Goal: Task Accomplishment & Management: Manage account settings

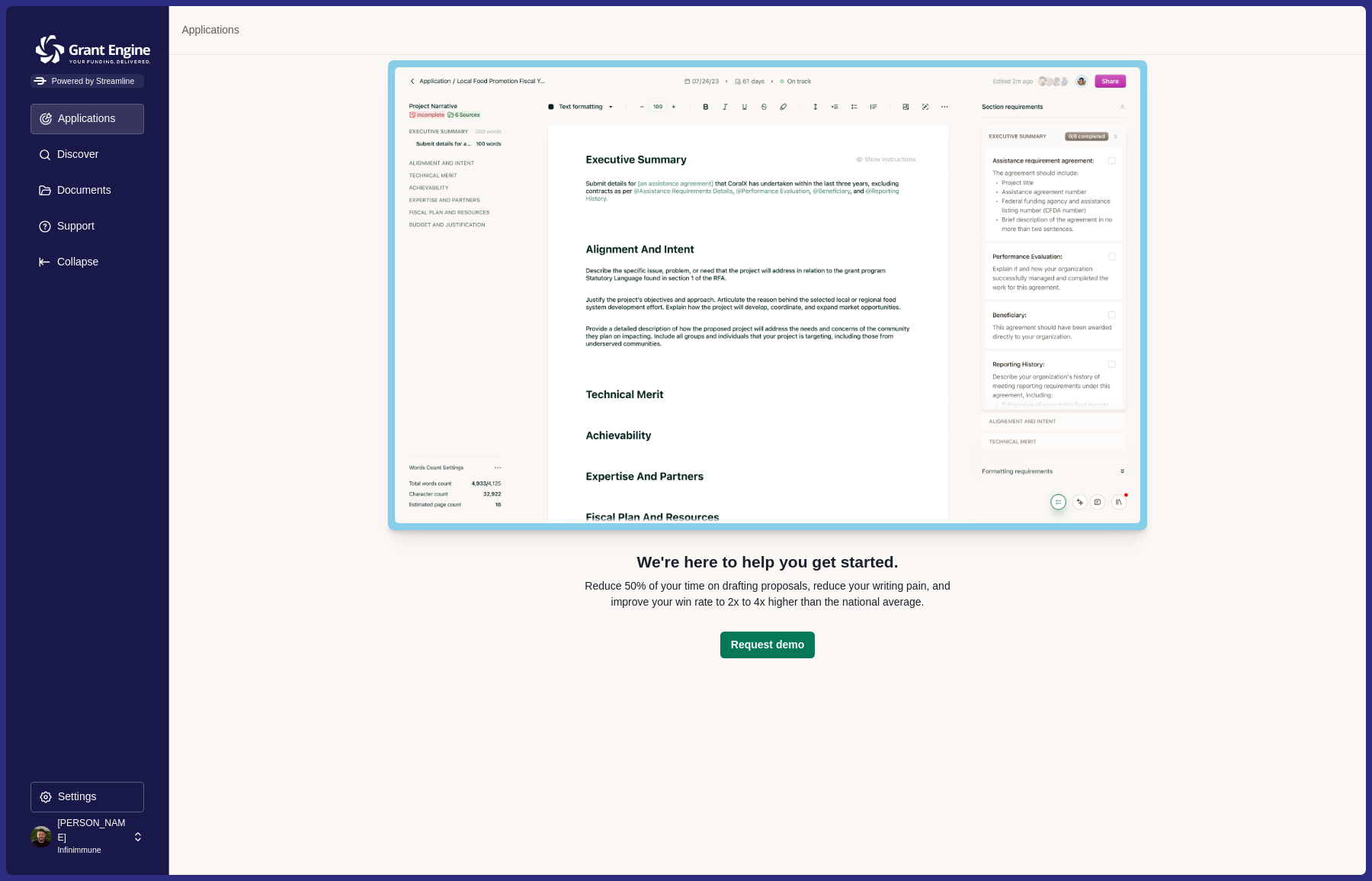
click at [86, 834] on p "[PERSON_NAME]" at bounding box center [92, 830] width 70 height 29
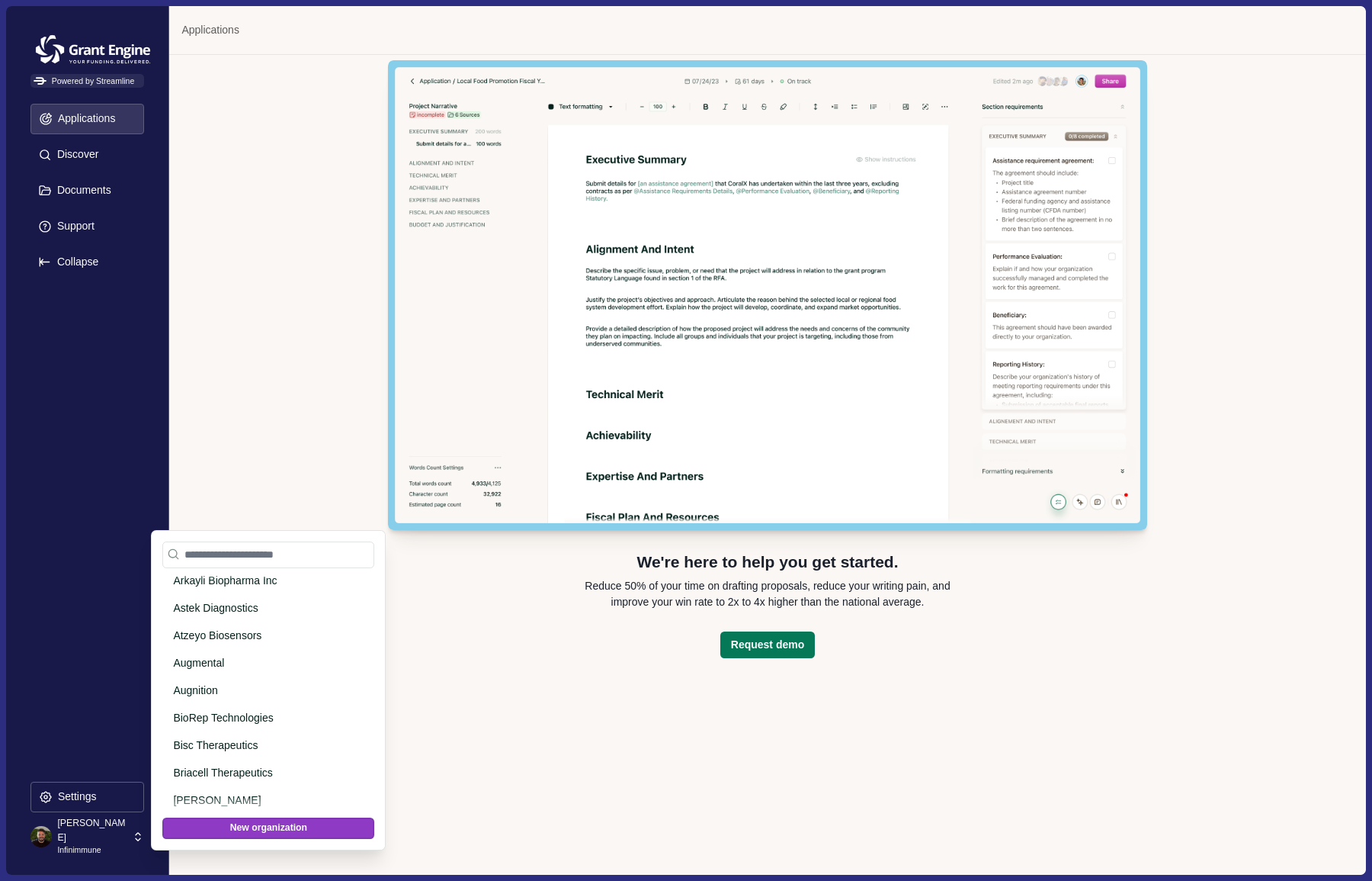
scroll to position [2372, 0]
click at [199, 679] on p "Augnition" at bounding box center [266, 684] width 185 height 16
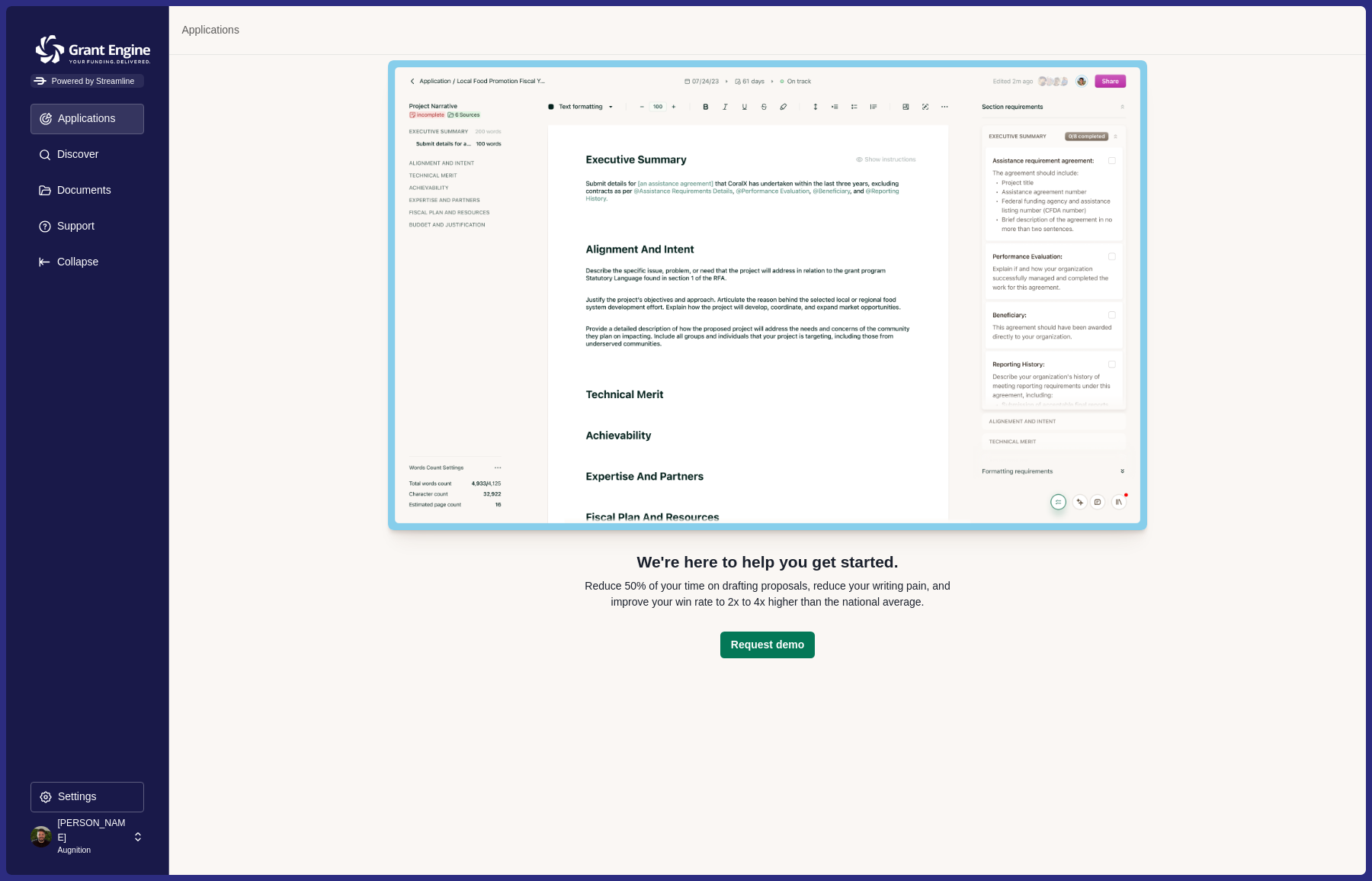
click at [86, 834] on p "[PERSON_NAME]" at bounding box center [92, 830] width 70 height 29
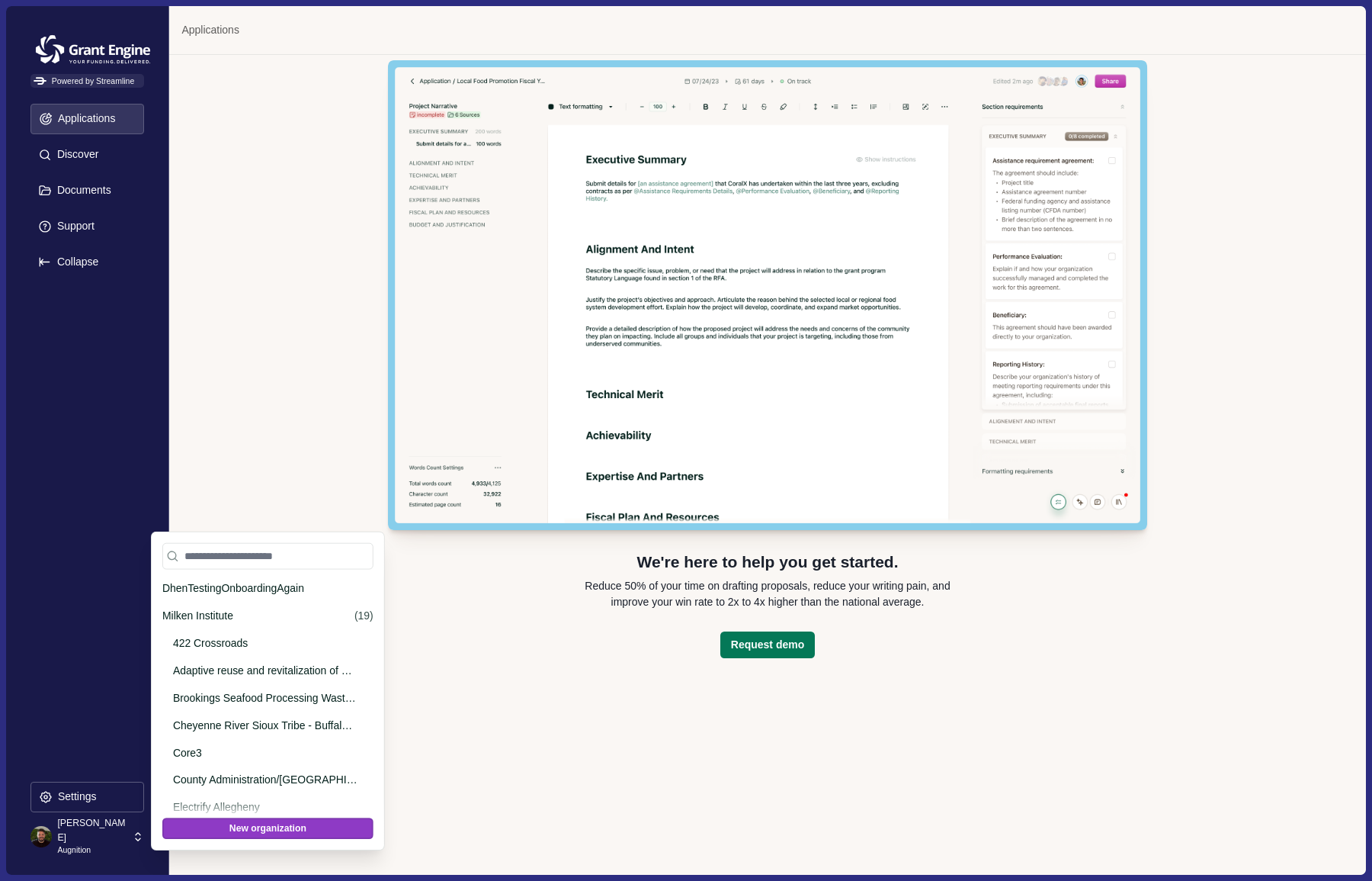
scroll to position [2464, 0]
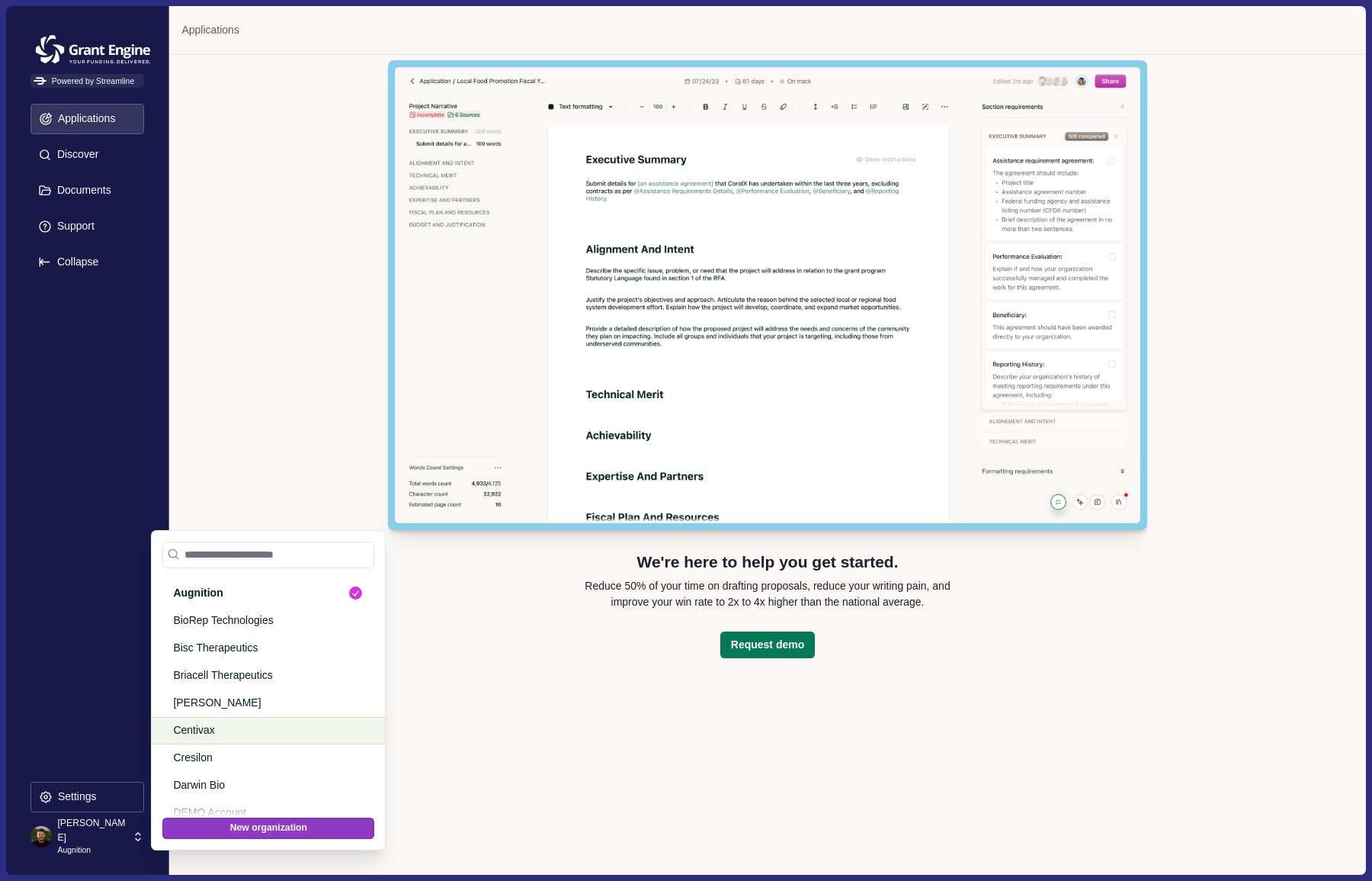
click at [207, 728] on p "Centivax" at bounding box center [266, 730] width 185 height 16
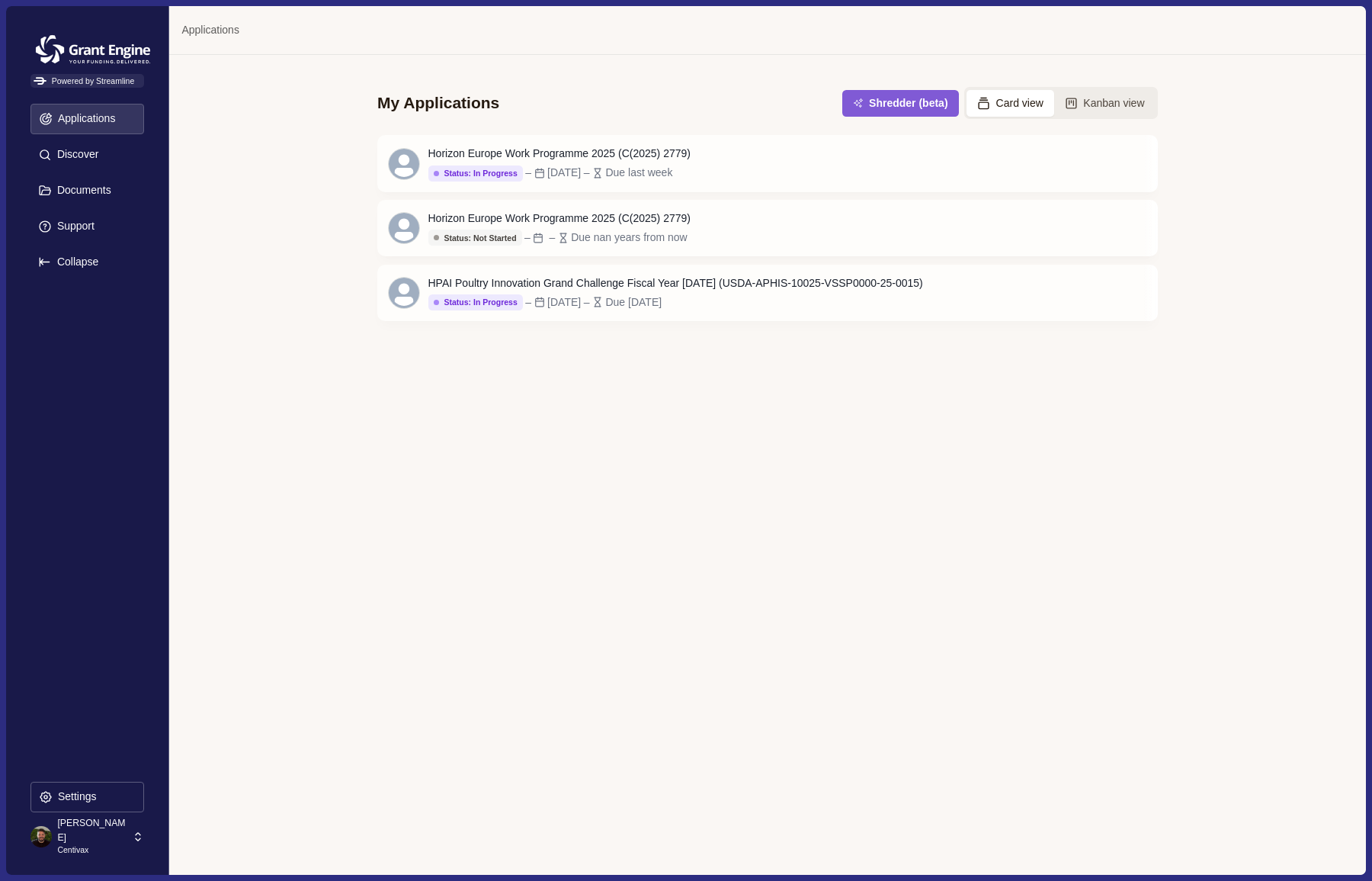
click at [75, 818] on div "Streamline Climate Powered by Streamline Applications Discover Documents Suppor…" at bounding box center [88, 439] width 163 height 867
click at [83, 844] on p "Centivax" at bounding box center [92, 850] width 70 height 12
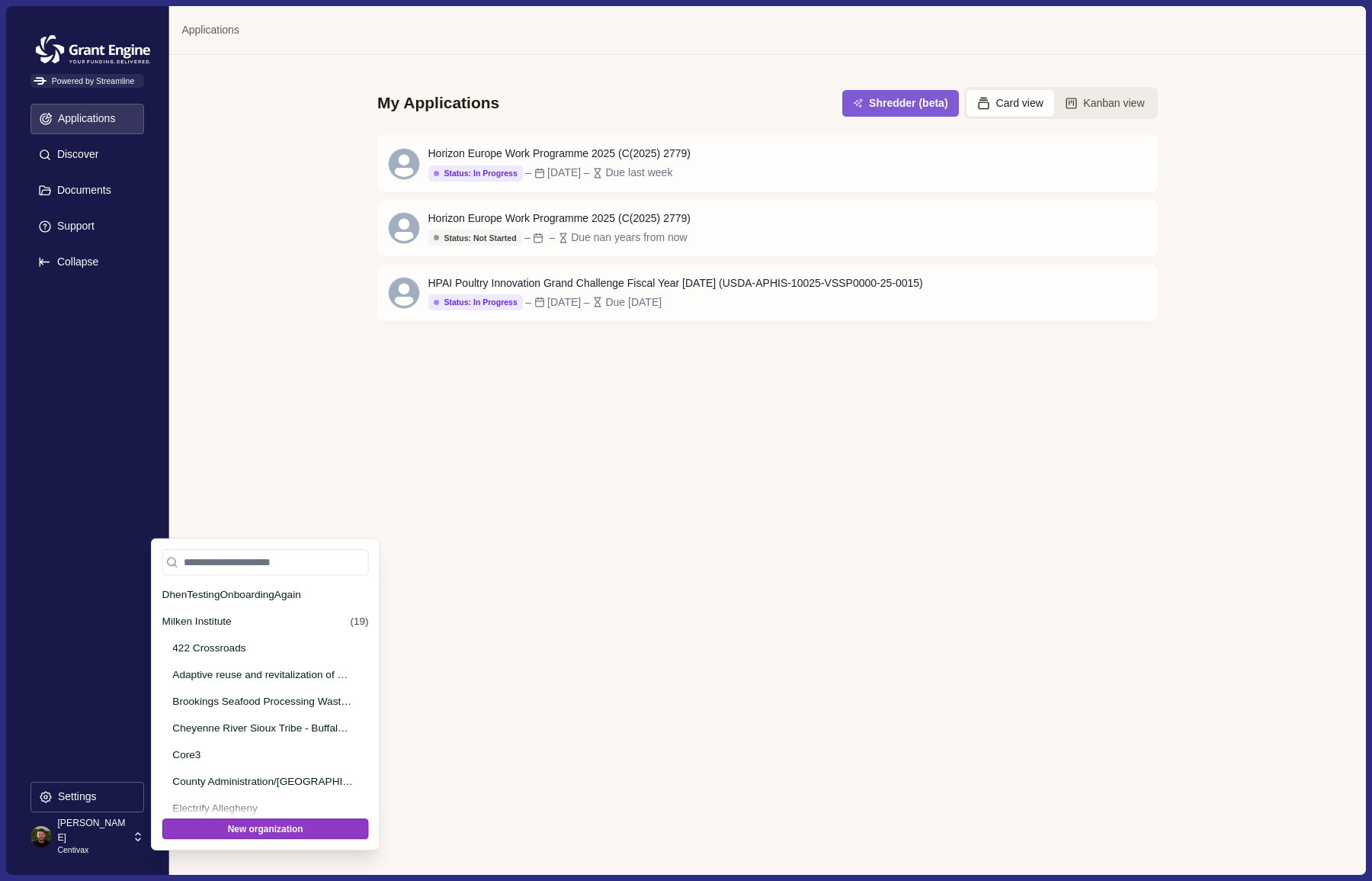
scroll to position [2602, 0]
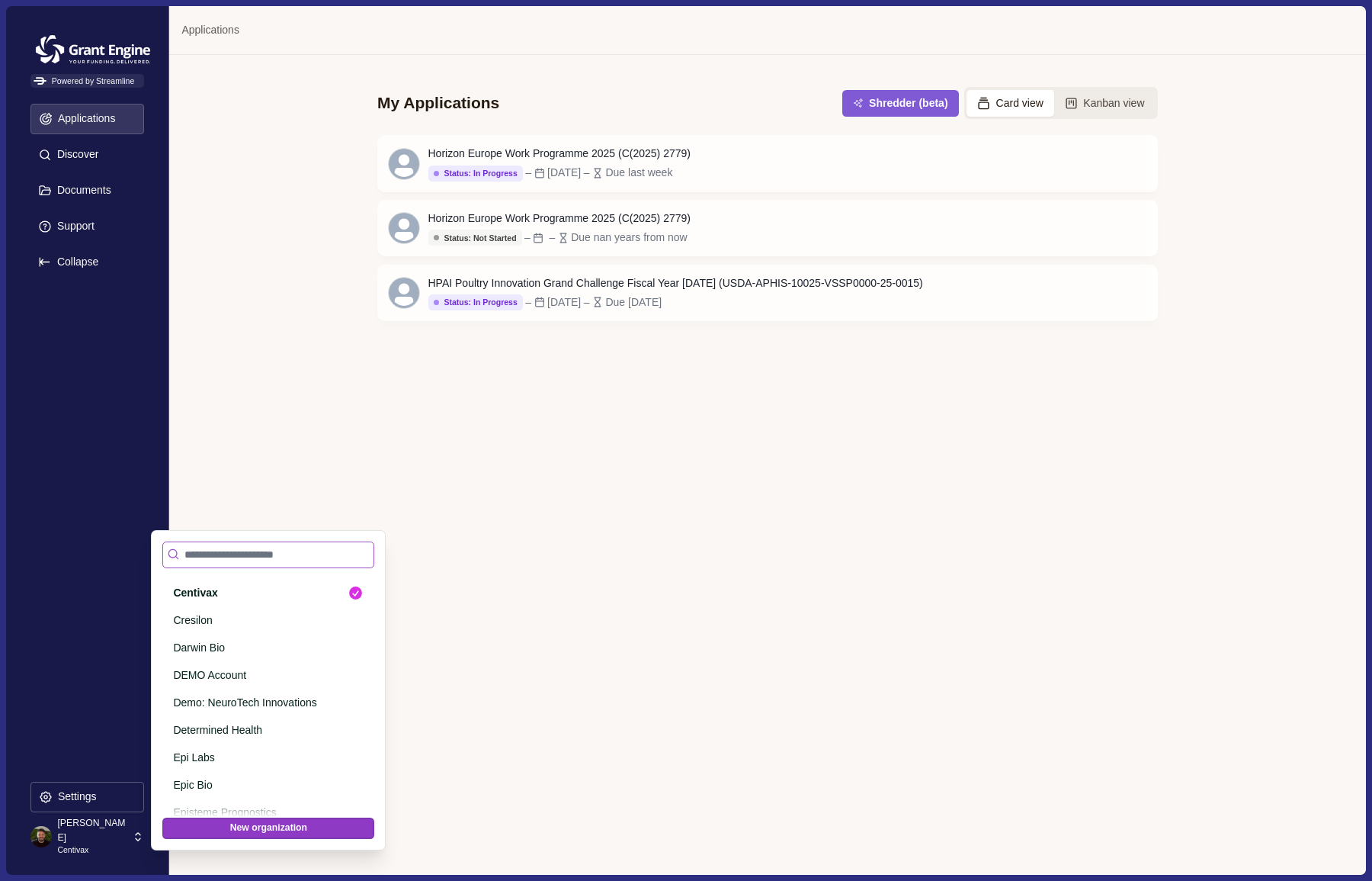
click at [209, 548] on input at bounding box center [268, 554] width 212 height 27
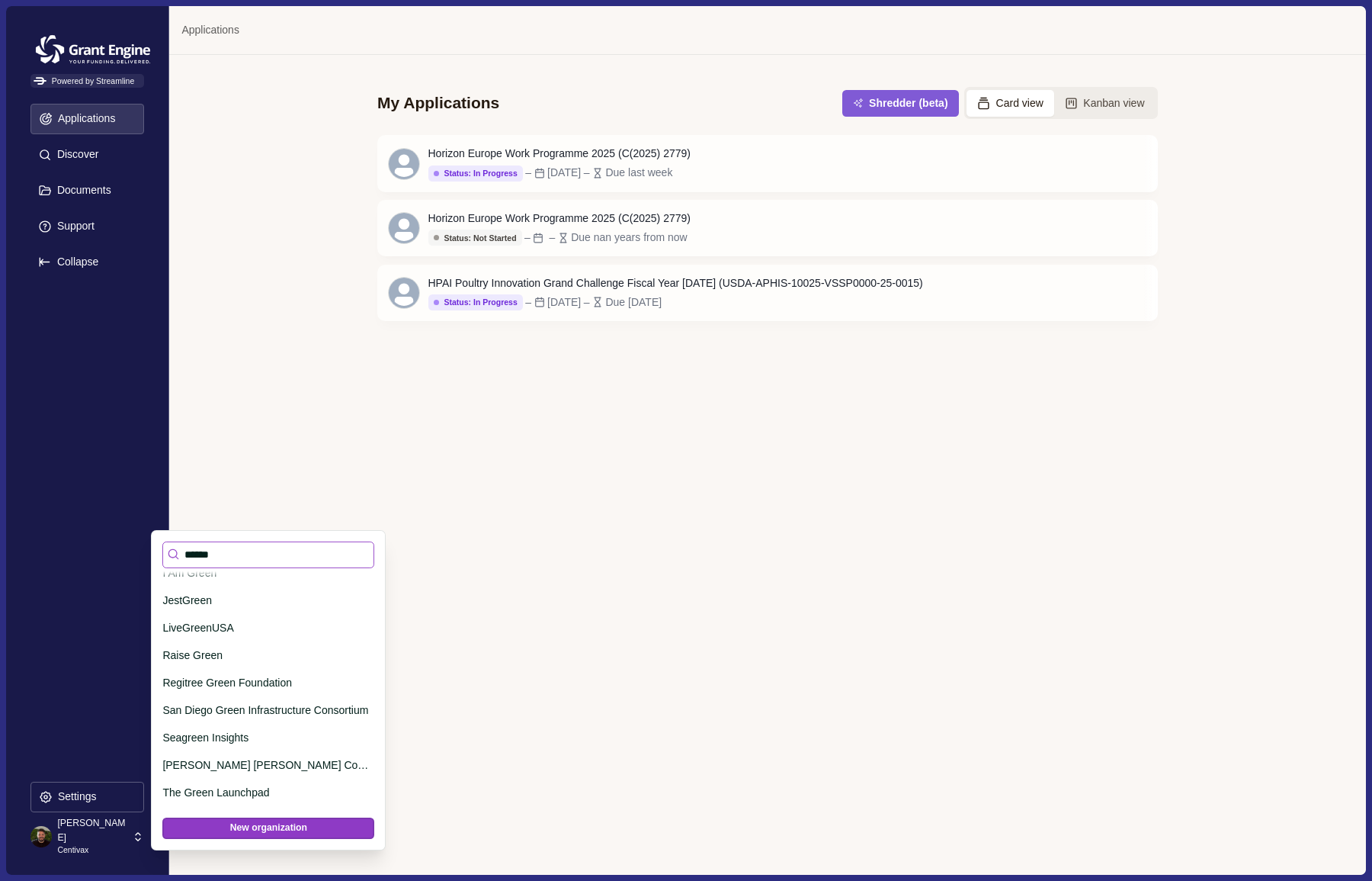
scroll to position [0, 0]
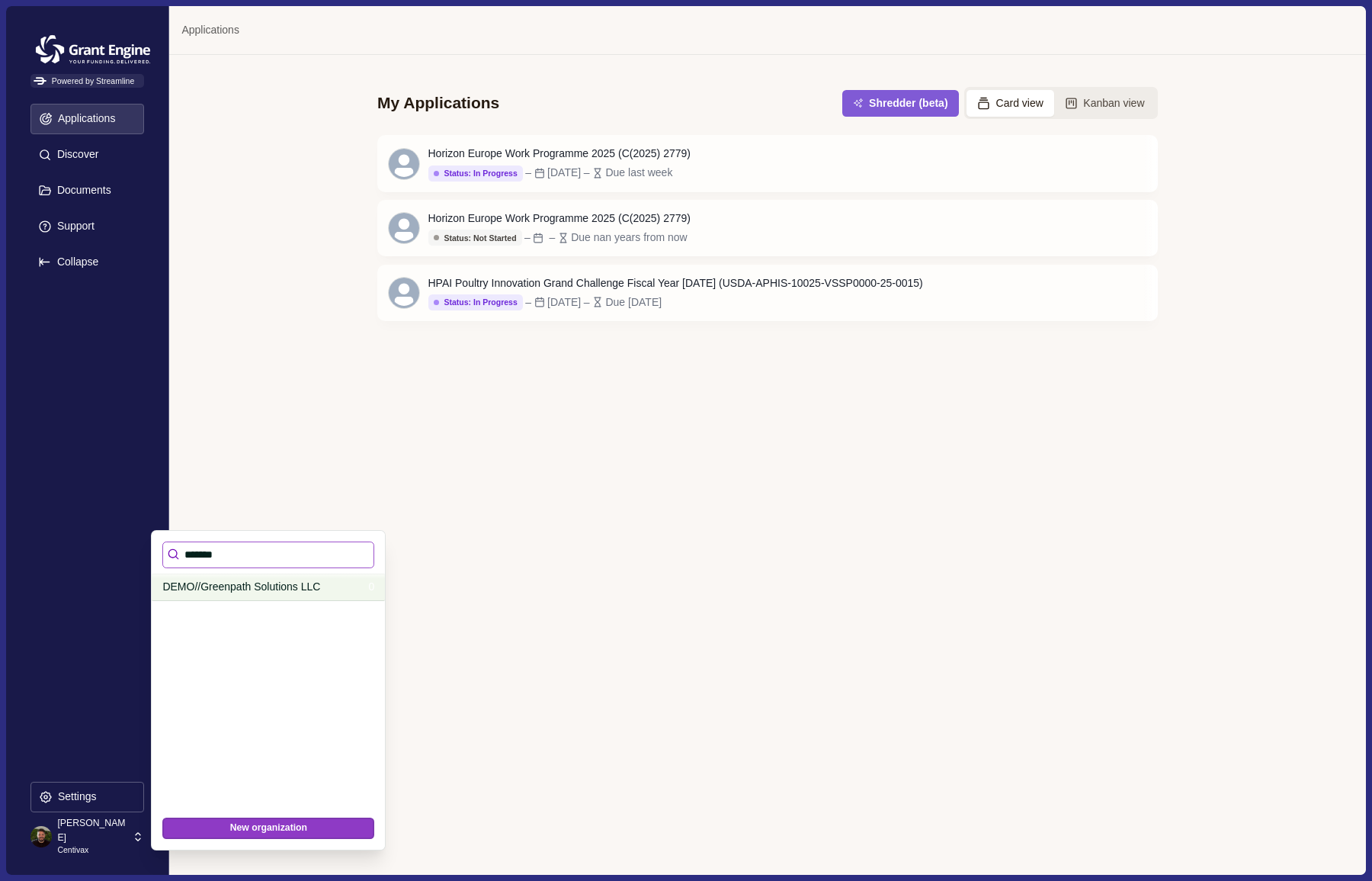
type input "*******"
click at [183, 587] on p "DEMO//Greenpath Solutions LLC" at bounding box center [263, 587] width 201 height 16
